Goal: Obtain resource: Obtain resource

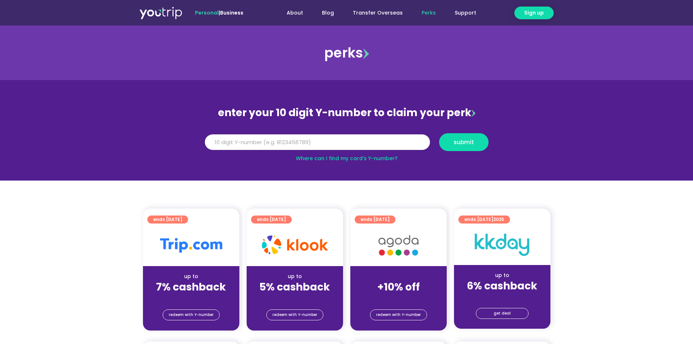
click at [249, 142] on input "Y Number" at bounding box center [317, 142] width 225 height 16
type input "8155177714"
click at [471, 144] on span "submit" at bounding box center [464, 141] width 20 height 5
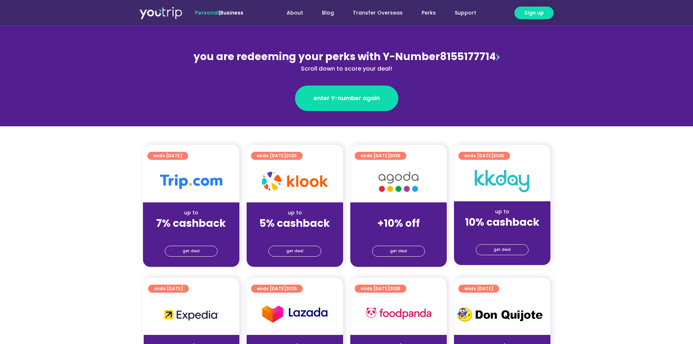
scroll to position [73, 0]
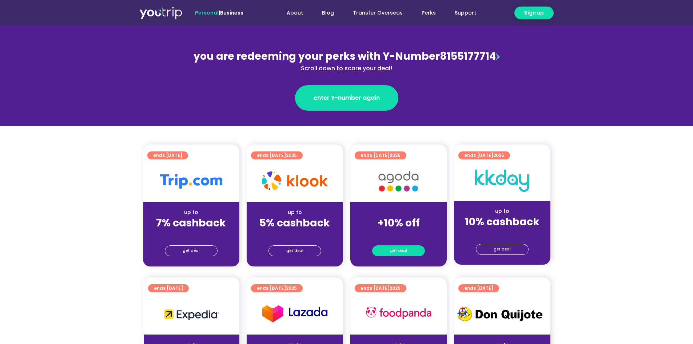
click at [405, 247] on span "get deal" at bounding box center [398, 251] width 17 height 10
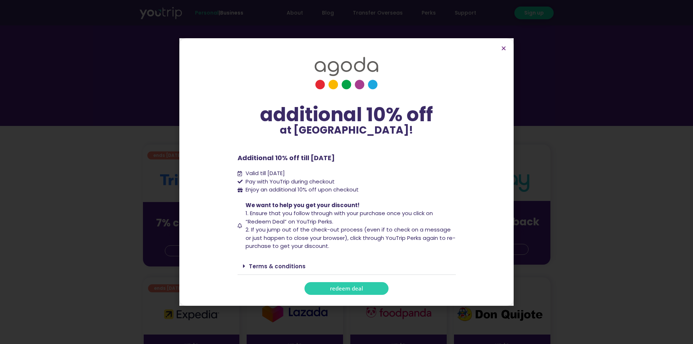
click at [346, 286] on span "redeem deal" at bounding box center [346, 288] width 33 height 5
